Goal: Task Accomplishment & Management: Use online tool/utility

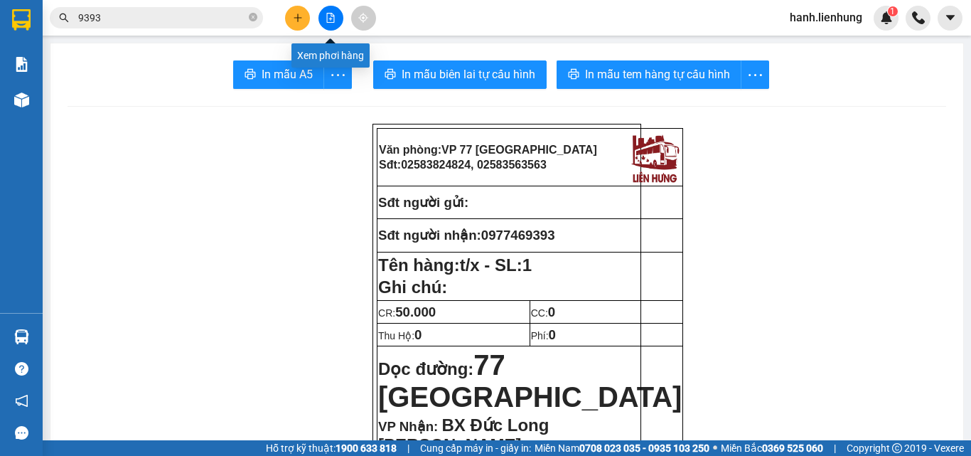
click at [335, 16] on icon "file-add" at bounding box center [331, 18] width 10 height 10
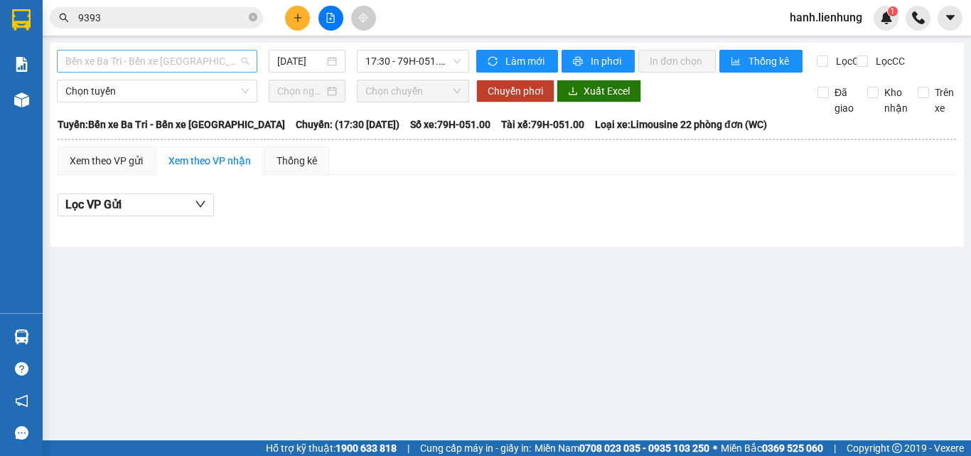
click at [151, 63] on span "Bến xe Ba Tri - Bến xe [GEOGRAPHIC_DATA]" at bounding box center [156, 60] width 183 height 21
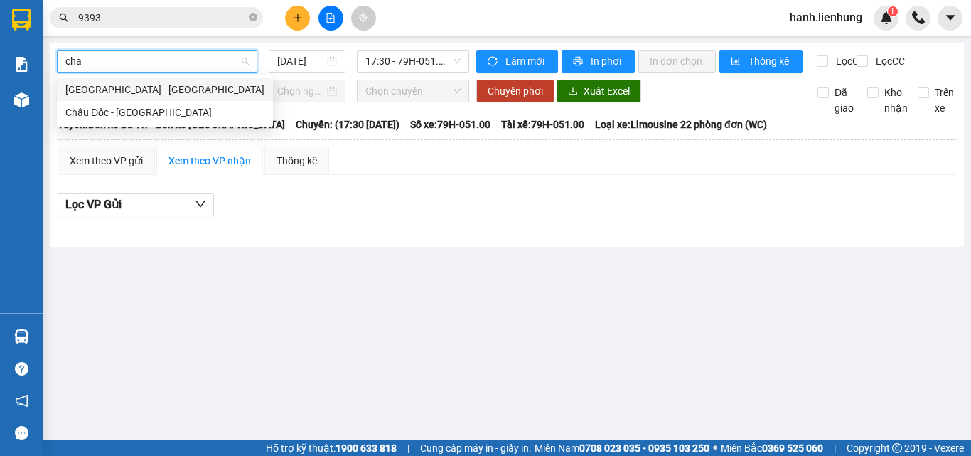
type input "chau"
drag, startPoint x: 152, startPoint y: 89, endPoint x: 200, endPoint y: 95, distance: 48.1
click at [153, 90] on div "[GEOGRAPHIC_DATA] - [GEOGRAPHIC_DATA]" at bounding box center [164, 90] width 199 height 16
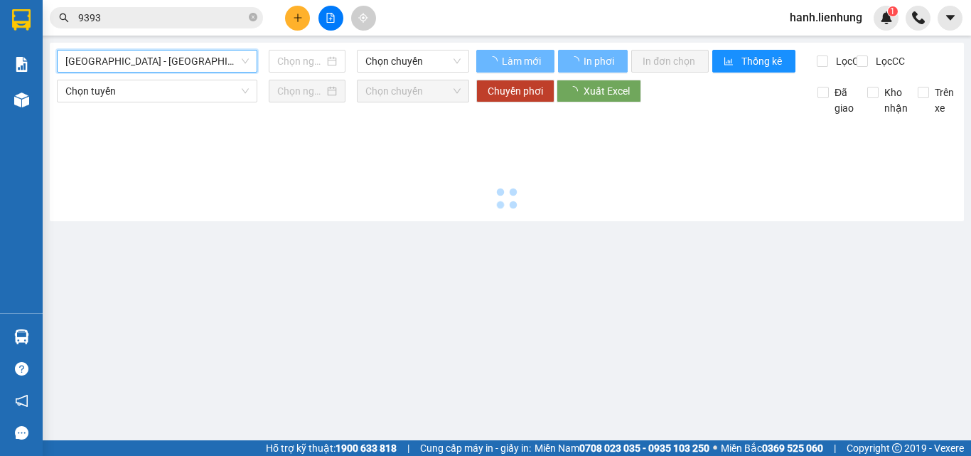
type input "[DATE]"
